Goal: Obtain resource: Download file/media

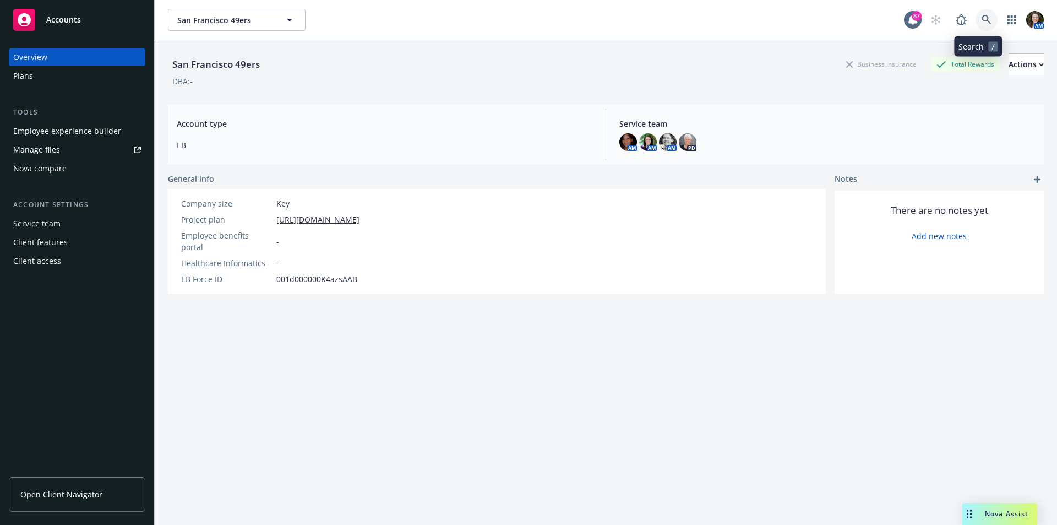
click at [982, 20] on icon at bounding box center [986, 20] width 10 height 10
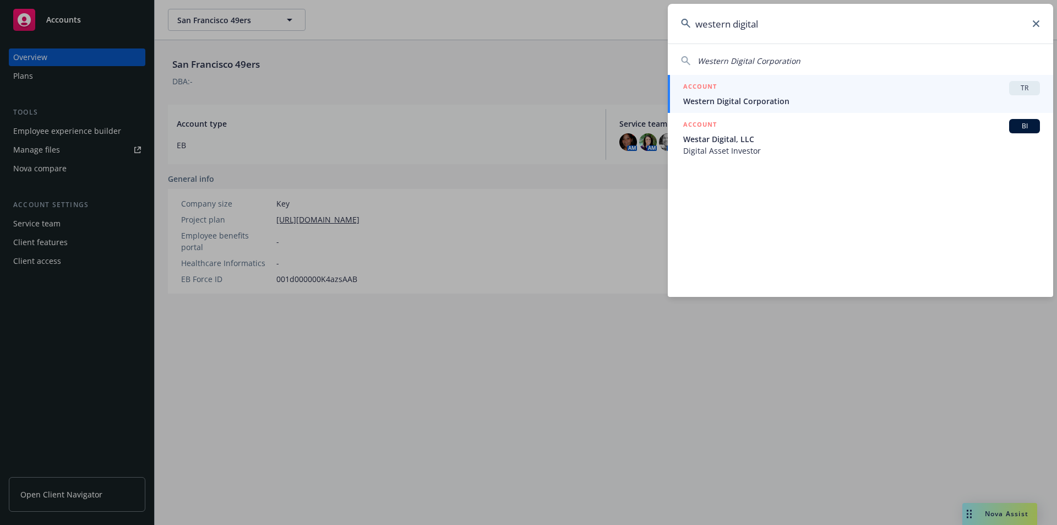
type input "western digital"
click at [779, 94] on div "ACCOUNT TR" at bounding box center [861, 88] width 357 height 14
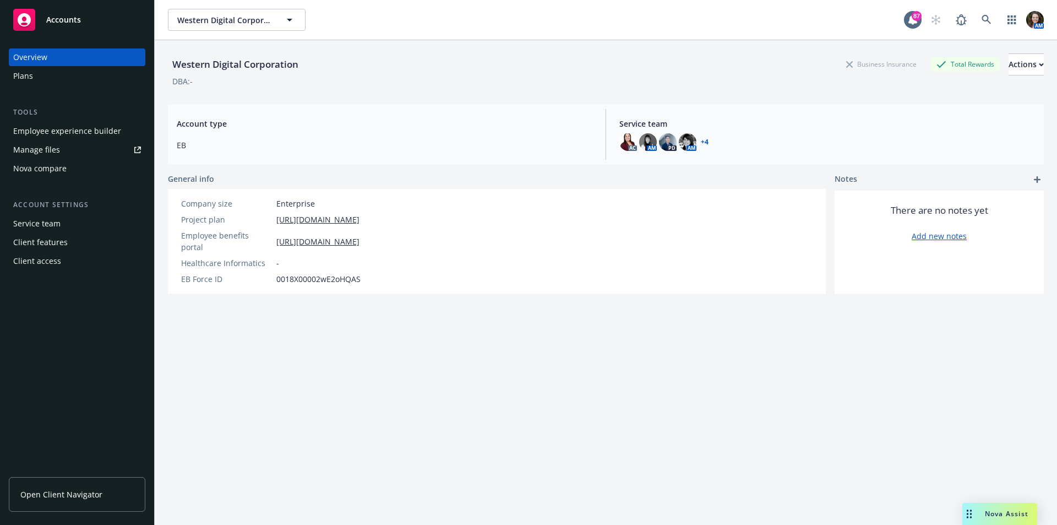
click at [68, 154] on link "Manage files" at bounding box center [77, 150] width 137 height 18
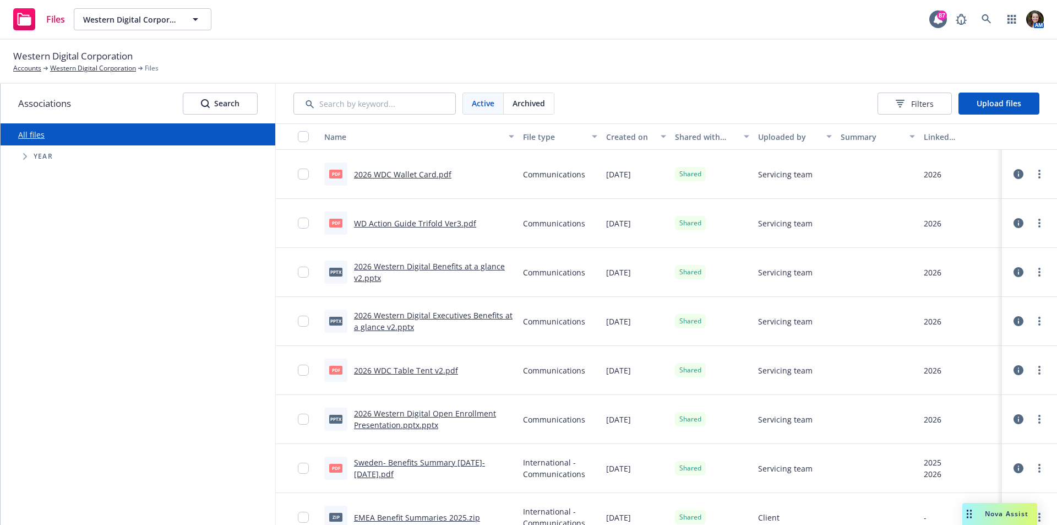
click at [407, 175] on link "2026 WDC Wallet Card.pdf" at bounding box center [402, 174] width 97 height 10
